Goal: Information Seeking & Learning: Learn about a topic

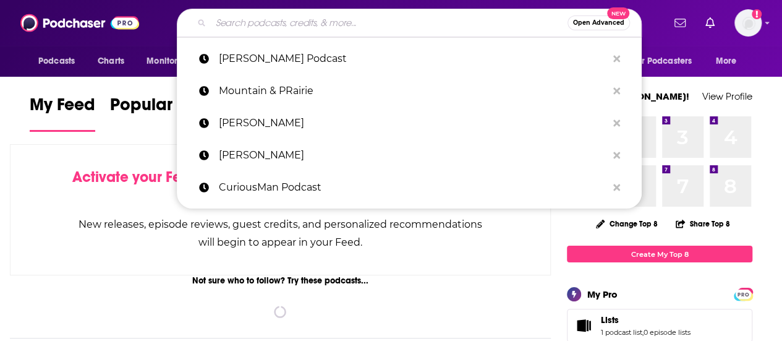
click at [342, 27] on input "Search podcasts, credits, & more..." at bounding box center [389, 23] width 357 height 20
paste input "[DEMOGRAPHIC_DATA] Unbound"
click at [342, 27] on input "Search podcasts, credits, & more..." at bounding box center [389, 23] width 357 height 20
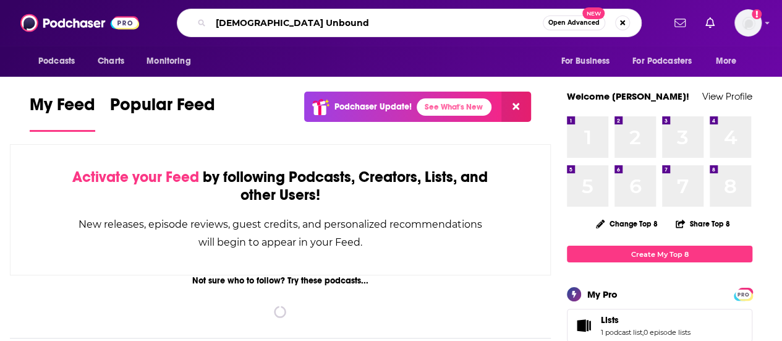
type input "[DEMOGRAPHIC_DATA] Unbound"
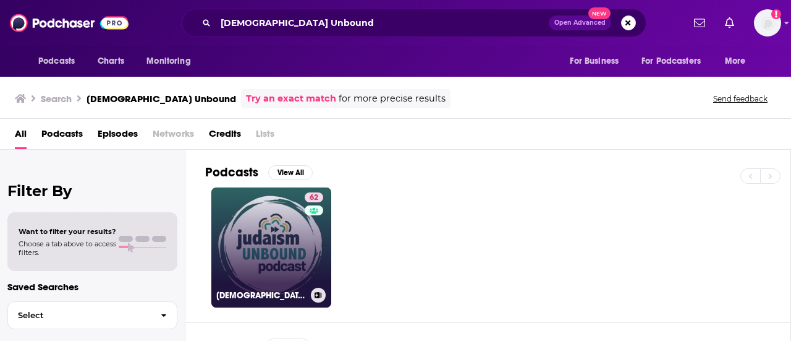
click at [246, 270] on link "62 [DEMOGRAPHIC_DATA] Unbound" at bounding box center [271, 247] width 120 height 120
